Goal: Find specific page/section: Find specific page/section

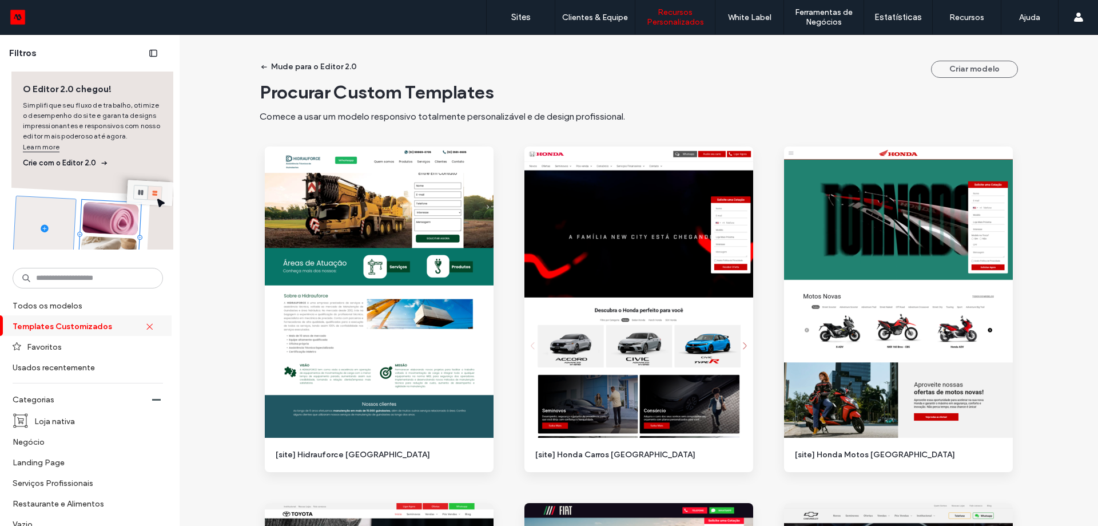
click at [562, 105] on div "Procurar Custom Templates Comece a usar um modelo responsivo totalmente persona…" at bounding box center [639, 102] width 758 height 42
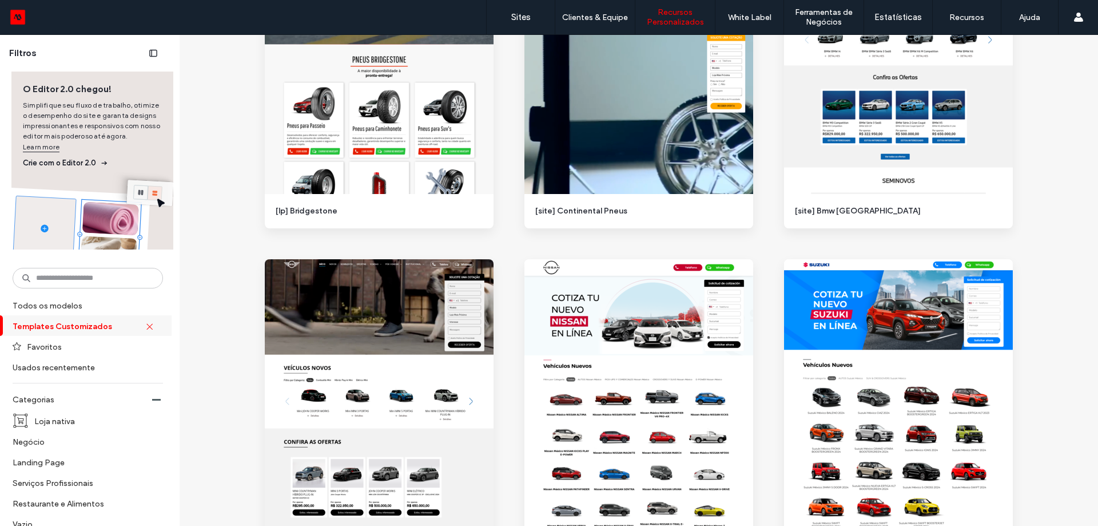
scroll to position [2631, 0]
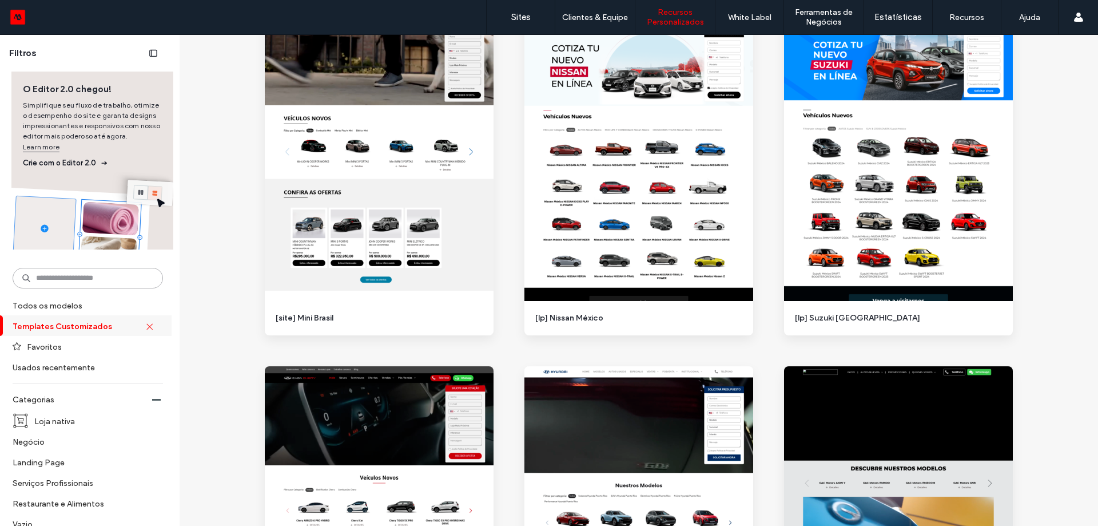
click at [100, 281] on input at bounding box center [88, 278] width 150 height 21
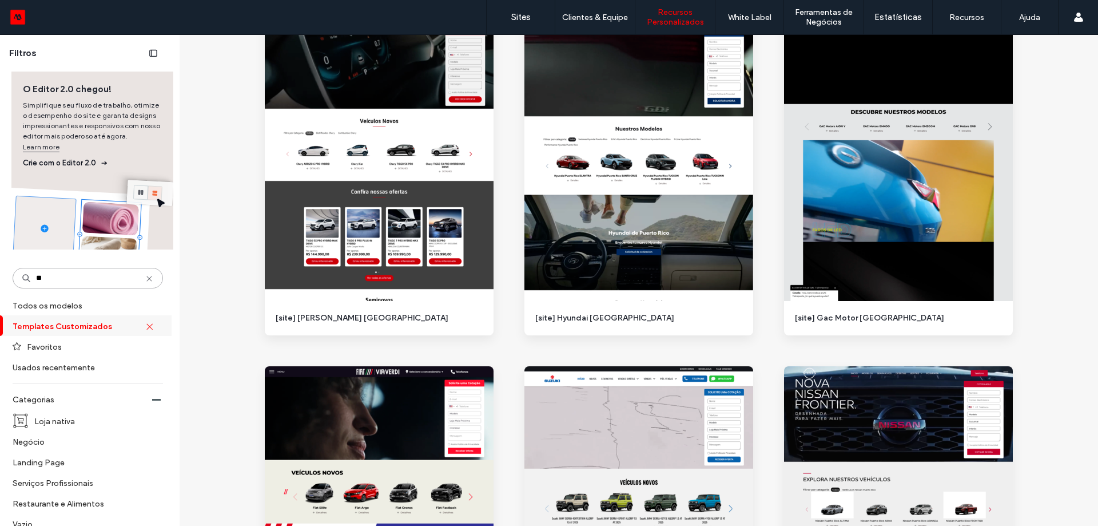
scroll to position [19, 0]
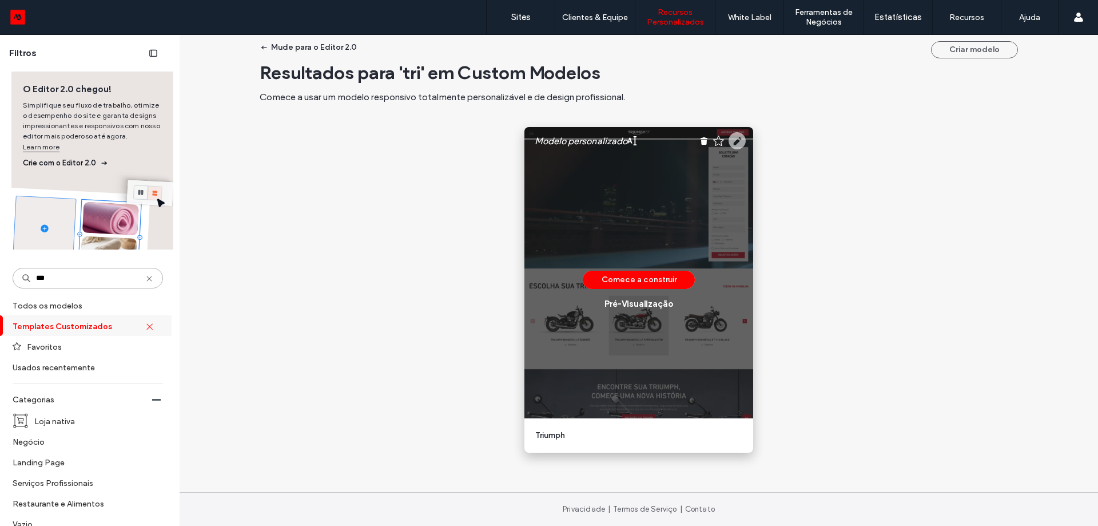
type input "***"
click at [739, 140] on use at bounding box center [737, 140] width 17 height 17
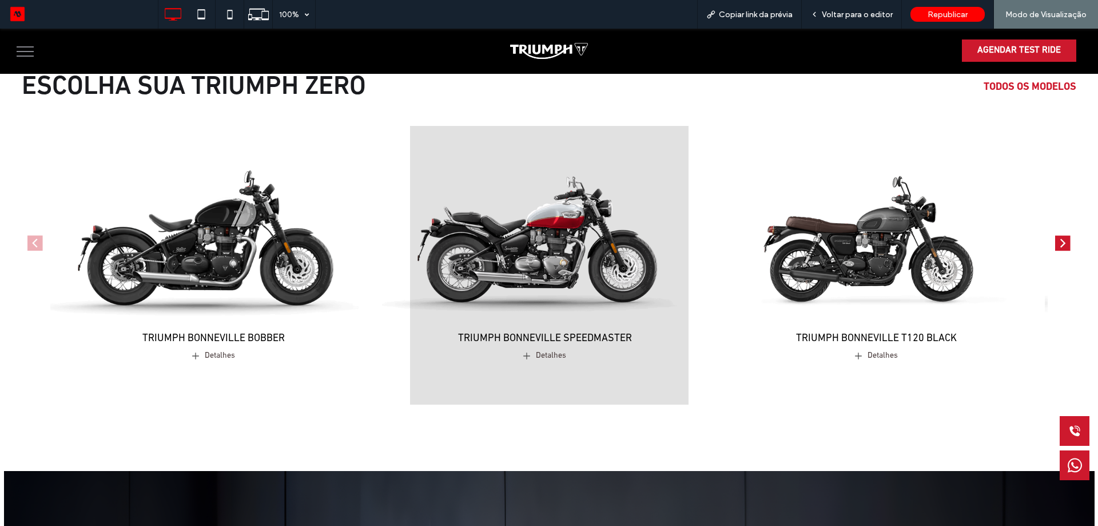
click at [307, 253] on img "1 / 4" at bounding box center [213, 228] width 342 height 214
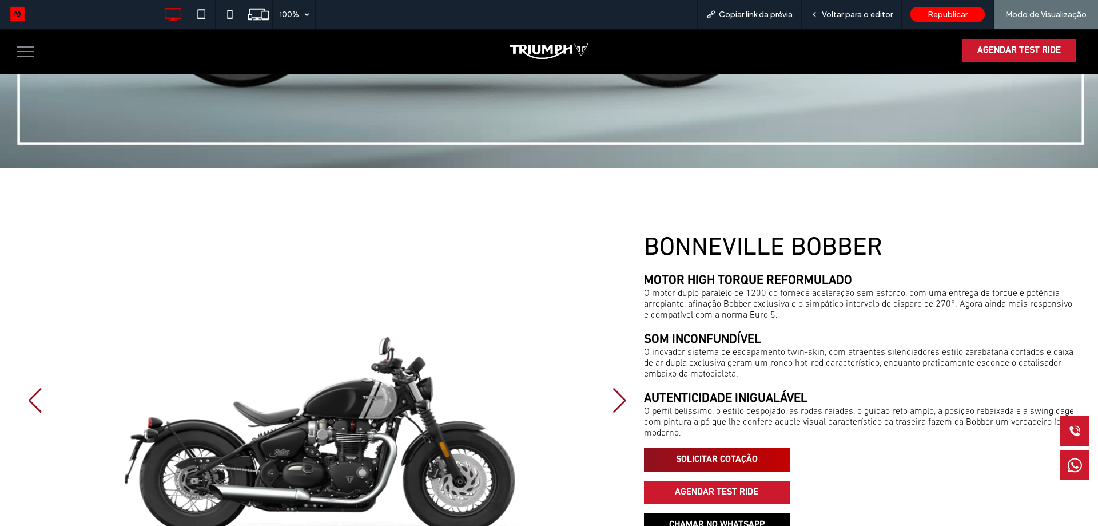
scroll to position [743, 0]
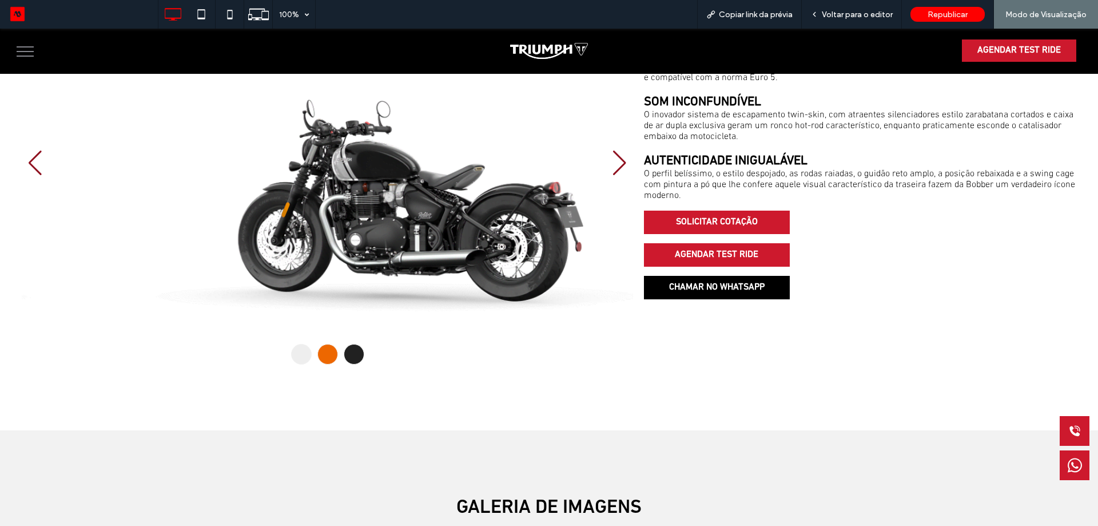
drag, startPoint x: 416, startPoint y: 182, endPoint x: 257, endPoint y: 261, distance: 177.3
click at [221, 200] on div at bounding box center [327, 163] width 611 height 334
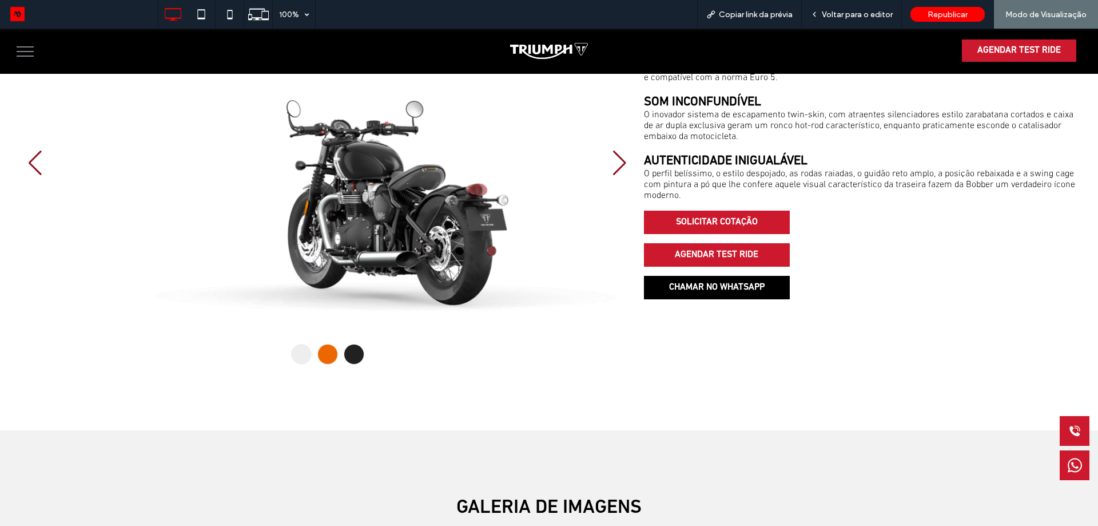
click at [324, 347] on div at bounding box center [327, 354] width 21 height 21
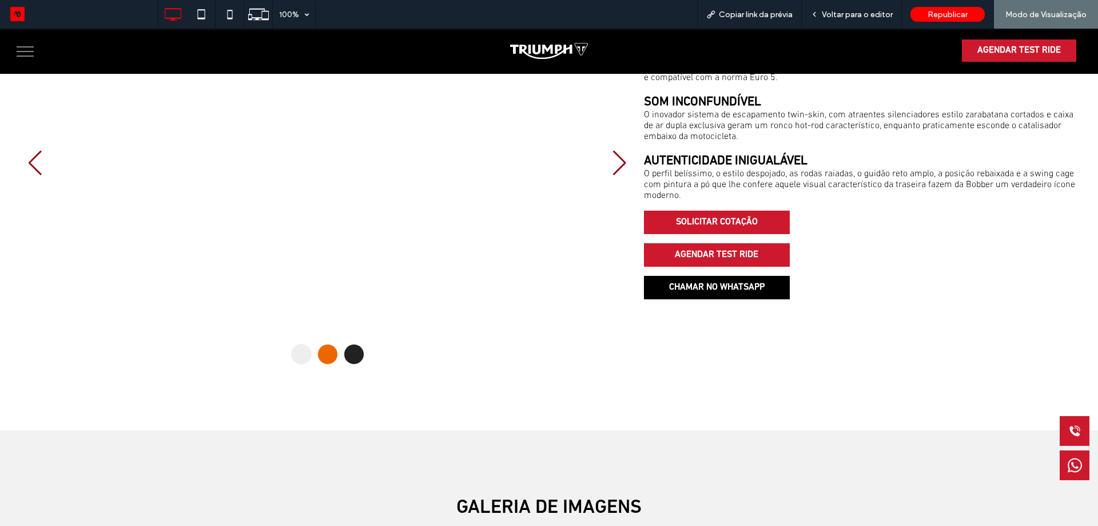
scroll to position [629, 0]
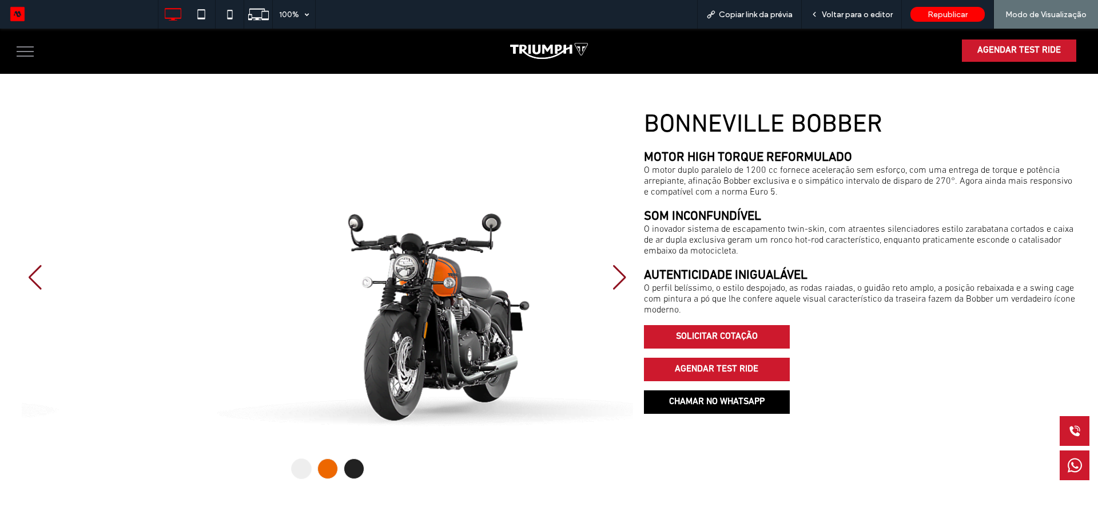
drag, startPoint x: 460, startPoint y: 312, endPoint x: 338, endPoint y: 309, distance: 121.8
click at [338, 309] on div at bounding box center [327, 277] width 611 height 334
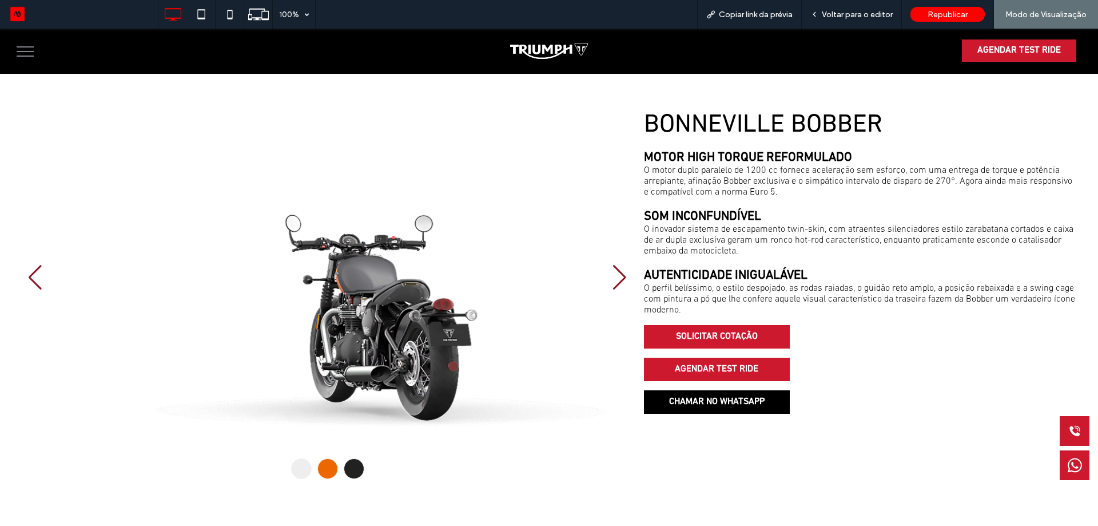
drag, startPoint x: 389, startPoint y: 320, endPoint x: 258, endPoint y: 321, distance: 131.5
click at [256, 319] on div at bounding box center [327, 277] width 611 height 334
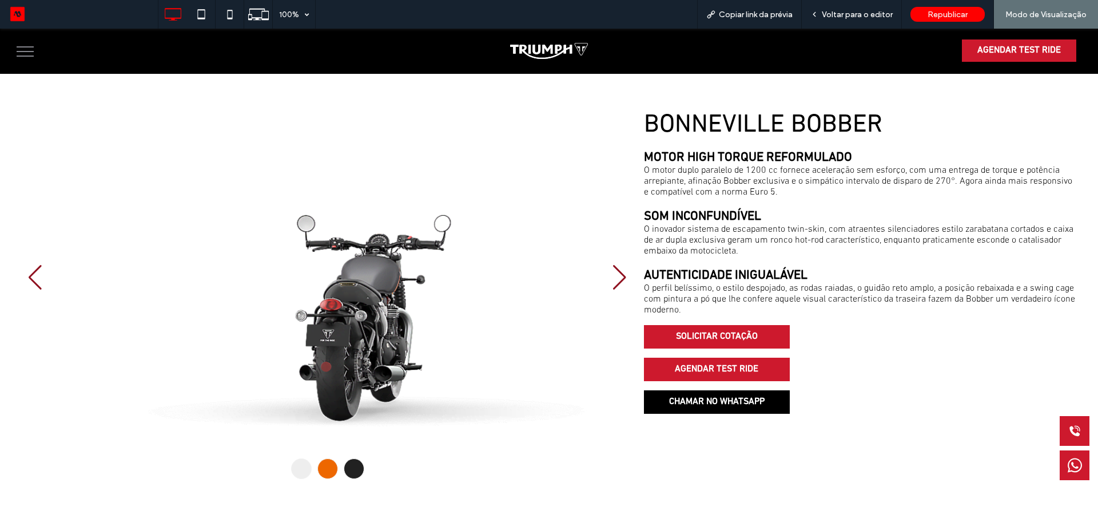
click at [352, 458] on div at bounding box center [354, 468] width 21 height 21
